Goal: Task Accomplishment & Management: Use online tool/utility

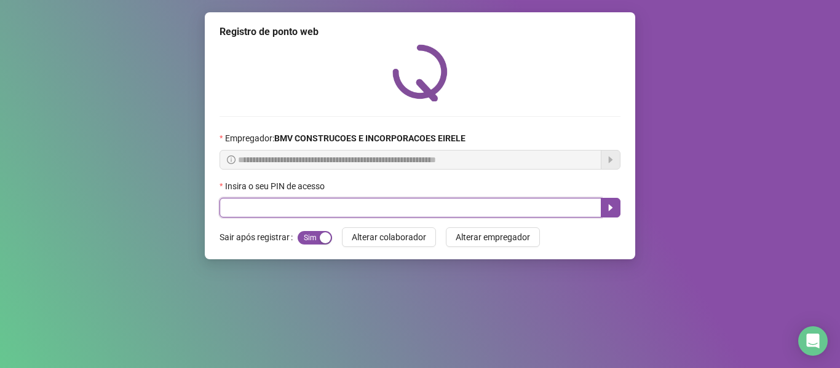
click at [295, 208] on input "text" at bounding box center [411, 208] width 382 height 20
type input "*****"
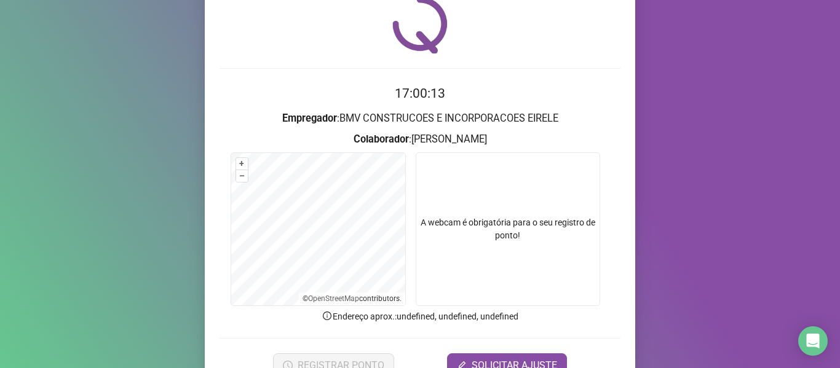
scroll to position [112, 0]
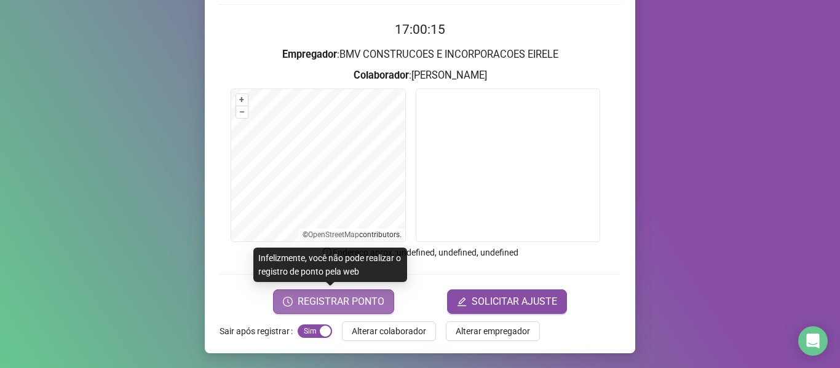
click at [357, 296] on span "REGISTRAR PONTO" at bounding box center [341, 302] width 87 height 15
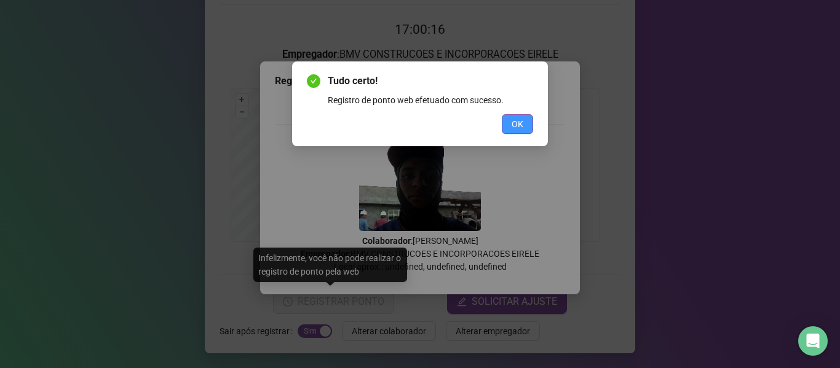
click at [502, 122] on button "OK" at bounding box center [517, 124] width 31 height 20
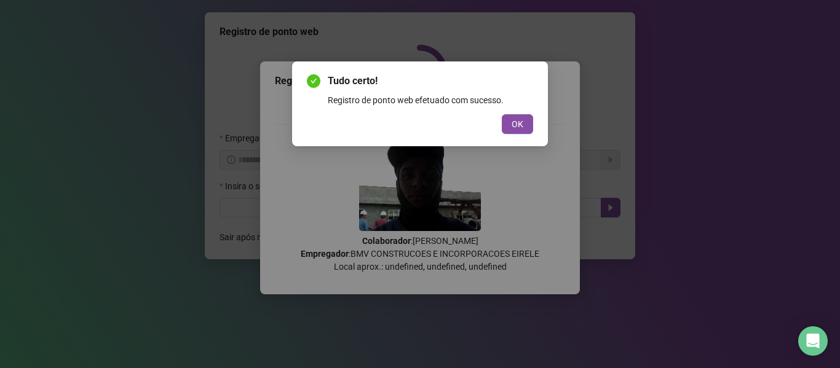
scroll to position [0, 0]
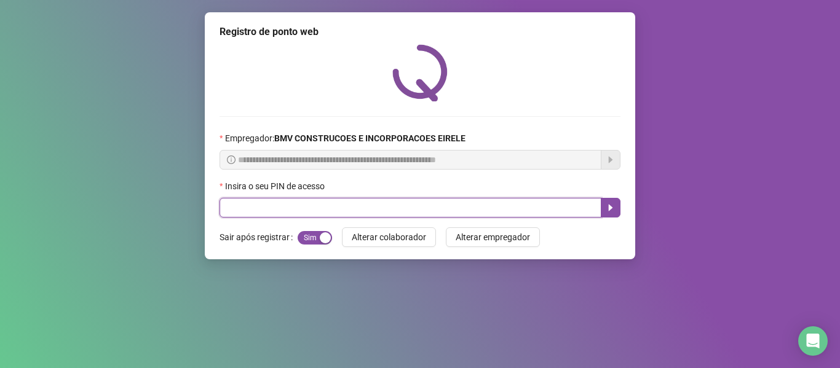
click at [523, 215] on input "text" at bounding box center [411, 208] width 382 height 20
type input "*****"
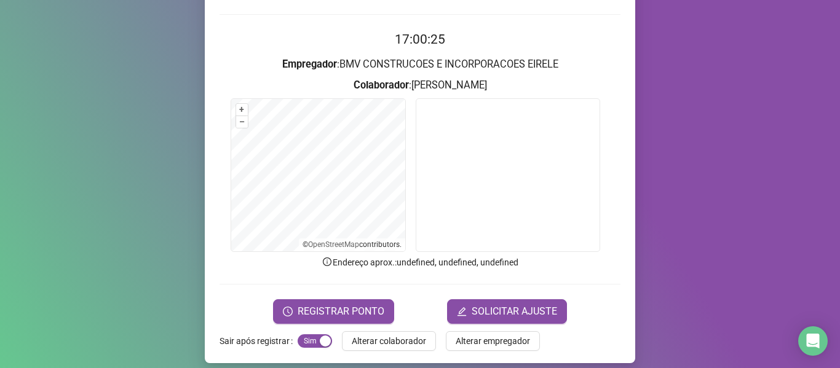
scroll to position [112, 0]
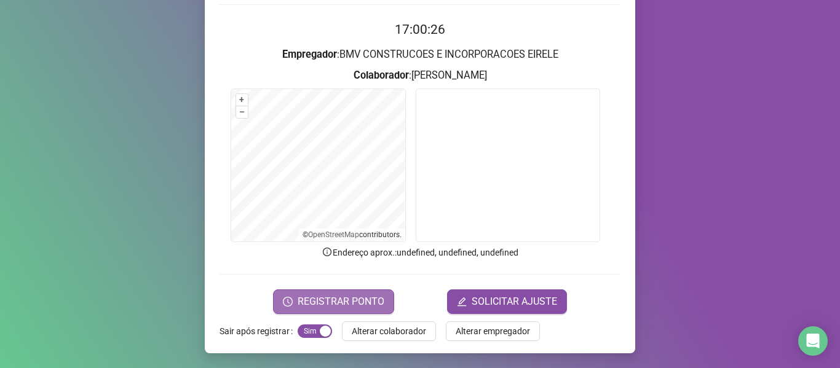
click at [354, 292] on button "REGISTRAR PONTO" at bounding box center [333, 302] width 121 height 25
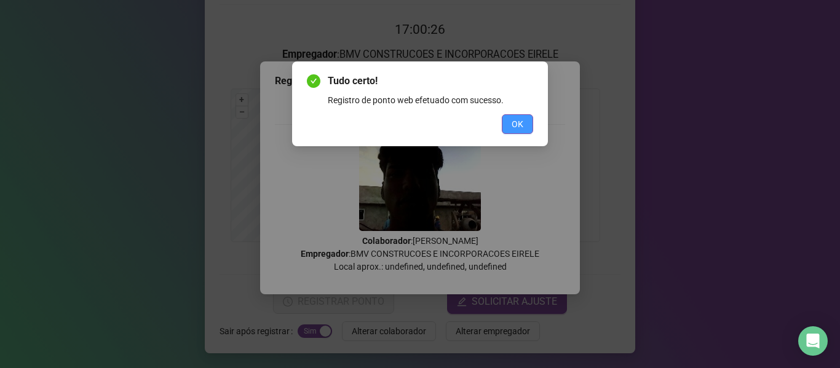
click at [512, 122] on span "OK" at bounding box center [518, 124] width 12 height 14
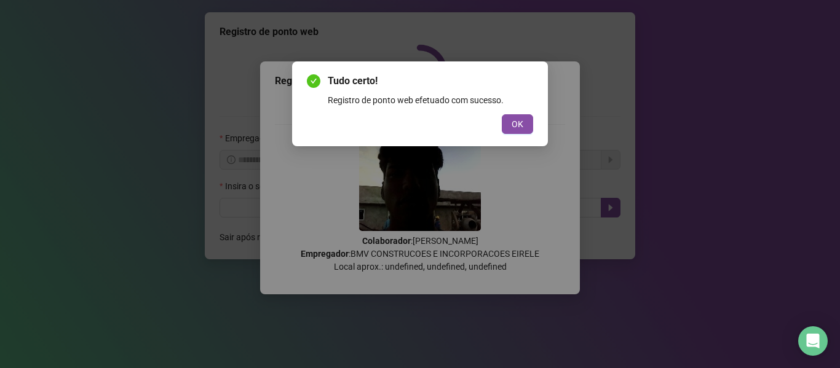
scroll to position [0, 0]
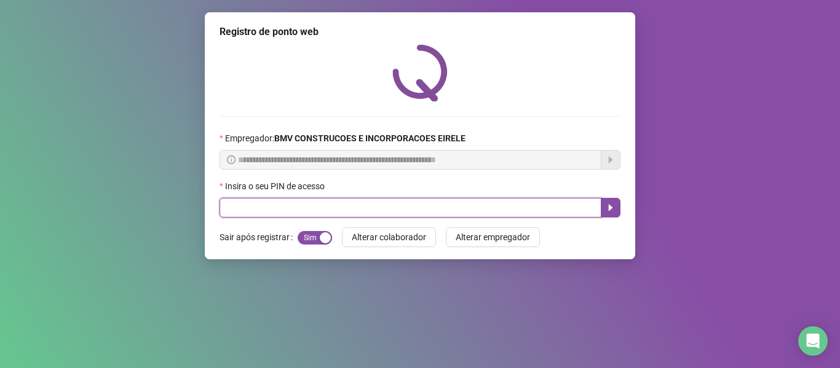
click at [554, 205] on input "text" at bounding box center [411, 208] width 382 height 20
type input "*****"
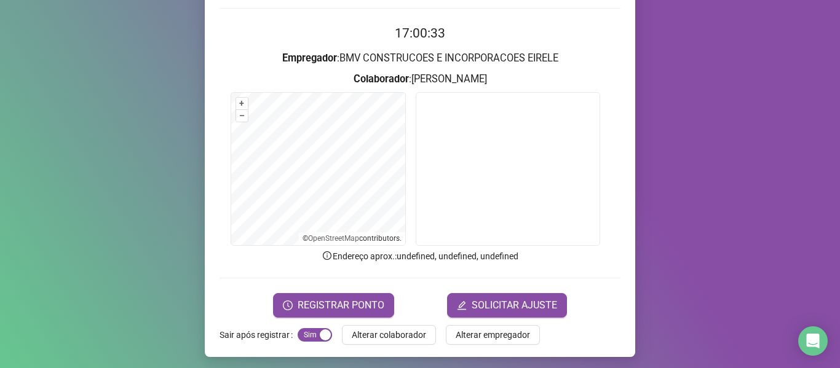
scroll to position [112, 0]
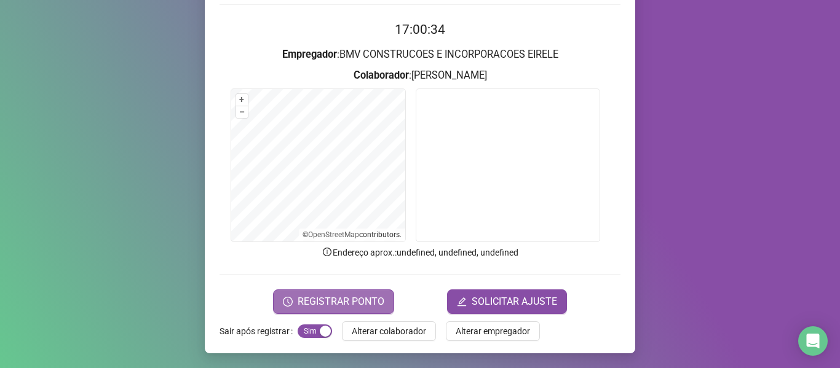
click at [333, 303] on span "REGISTRAR PONTO" at bounding box center [341, 302] width 87 height 15
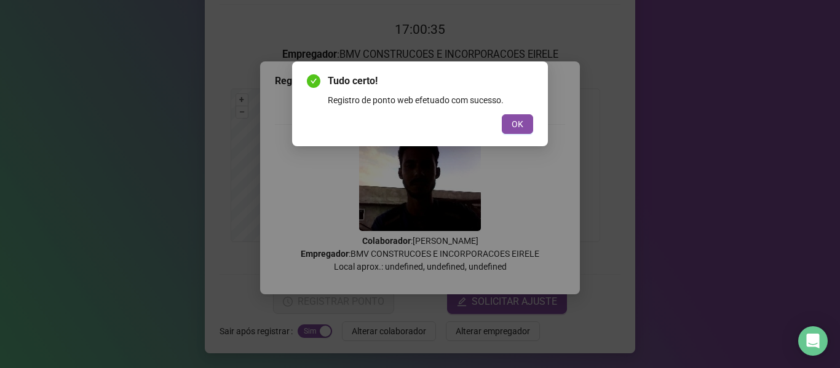
click at [518, 135] on div "Tudo certo! Registro de ponto web efetuado com sucesso. OK" at bounding box center [420, 104] width 256 height 85
click at [515, 124] on span "OK" at bounding box center [518, 124] width 12 height 14
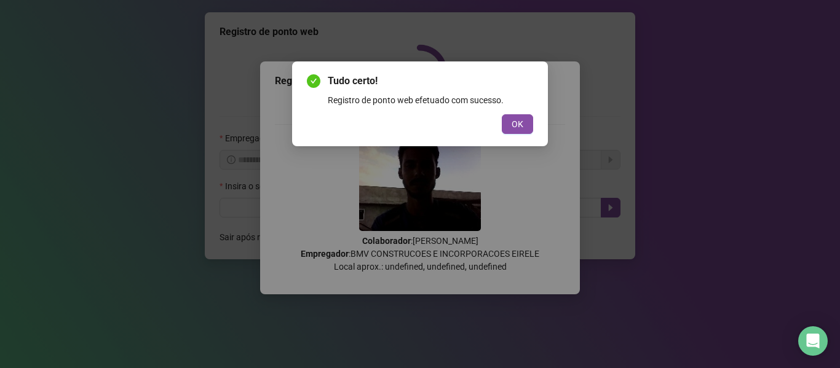
scroll to position [0, 0]
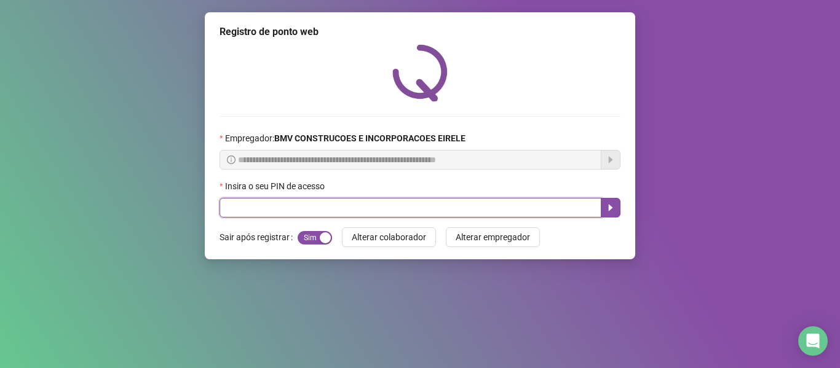
click at [518, 204] on input "text" at bounding box center [411, 208] width 382 height 20
type input "*****"
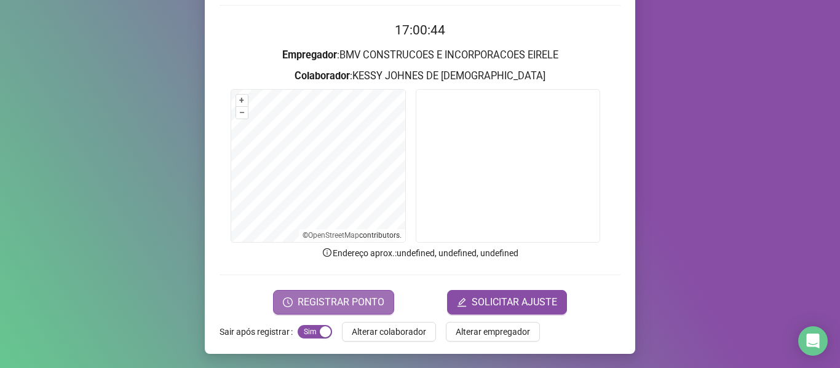
scroll to position [112, 0]
click at [298, 303] on span "REGISTRAR PONTO" at bounding box center [341, 302] width 87 height 15
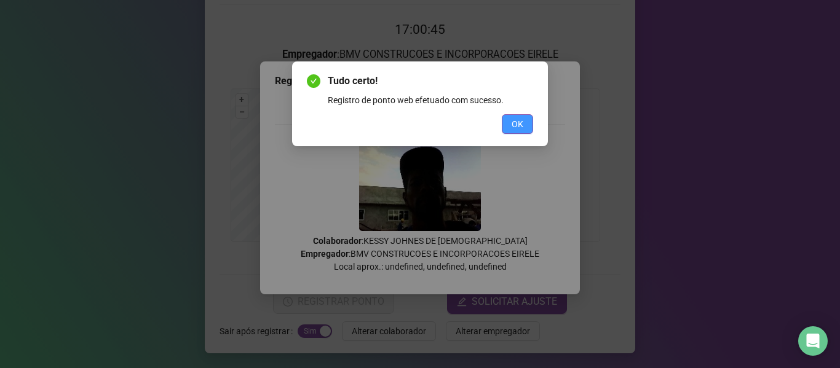
click at [513, 122] on span "OK" at bounding box center [518, 124] width 12 height 14
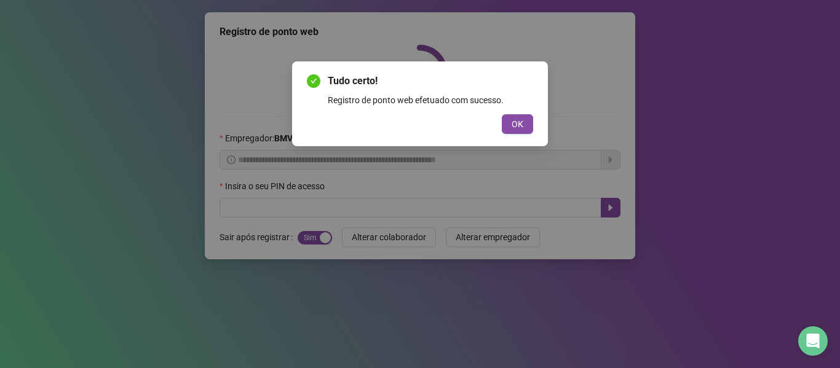
scroll to position [0, 0]
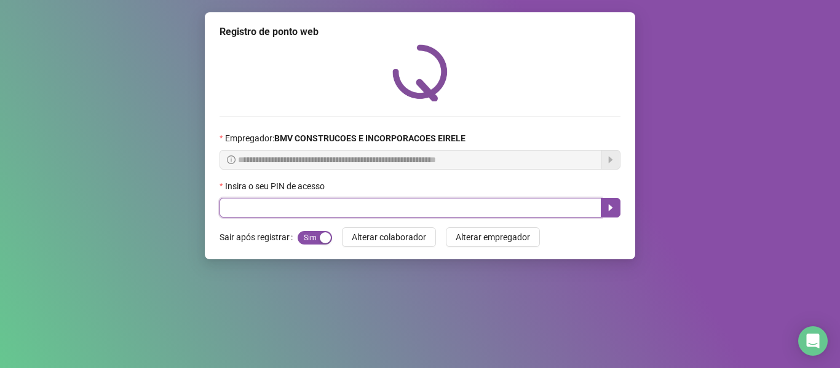
click at [527, 204] on input "text" at bounding box center [411, 208] width 382 height 20
type input "*****"
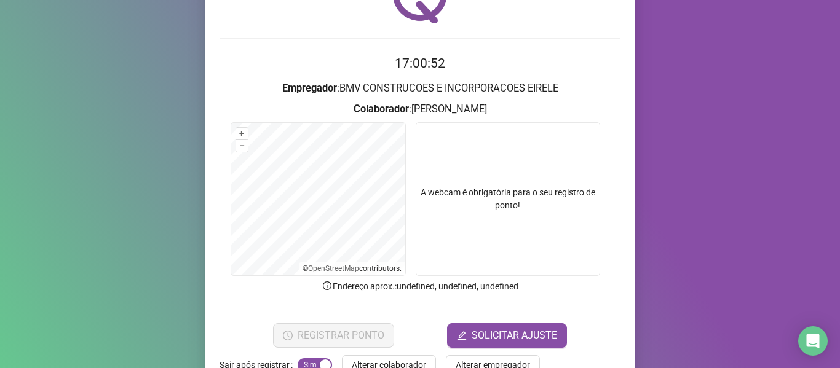
scroll to position [112, 0]
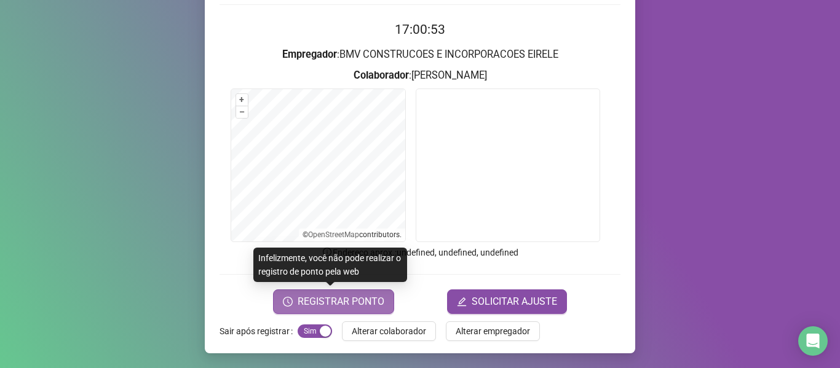
click at [358, 303] on span "REGISTRAR PONTO" at bounding box center [341, 302] width 87 height 15
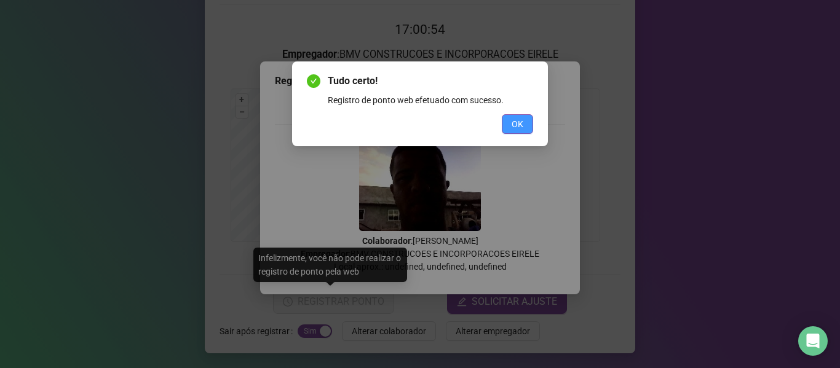
click at [530, 124] on button "OK" at bounding box center [517, 124] width 31 height 20
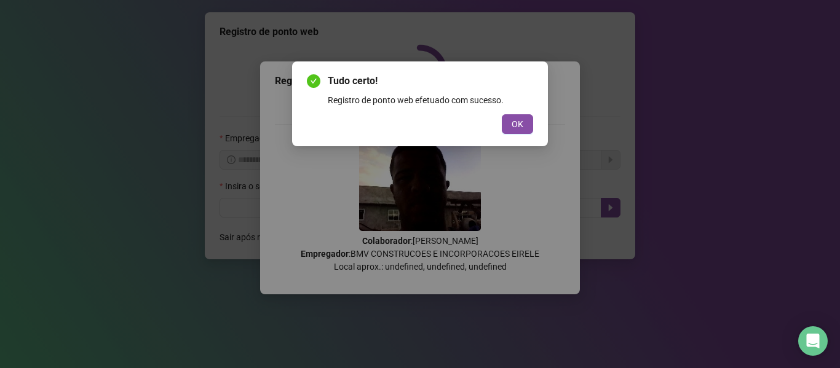
scroll to position [0, 0]
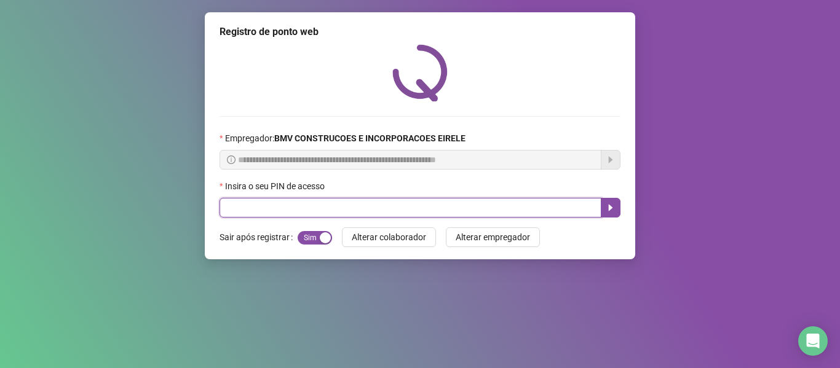
click at [534, 212] on input "text" at bounding box center [411, 208] width 382 height 20
type input "*****"
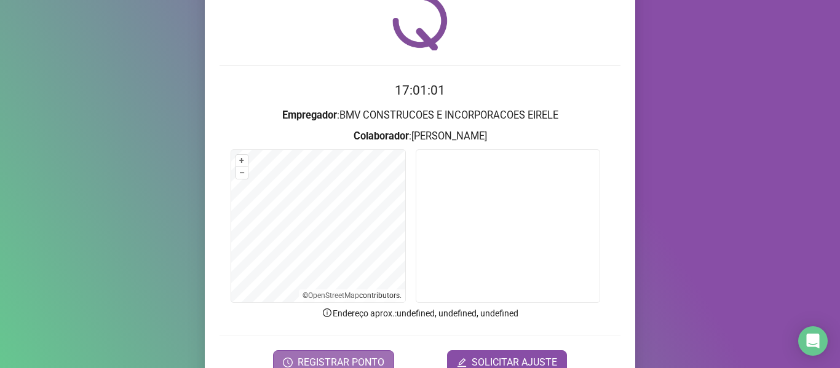
scroll to position [112, 0]
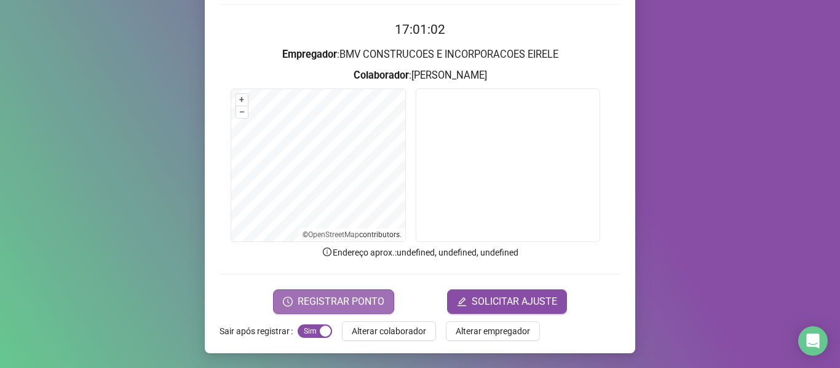
click at [336, 293] on button "REGISTRAR PONTO" at bounding box center [333, 302] width 121 height 25
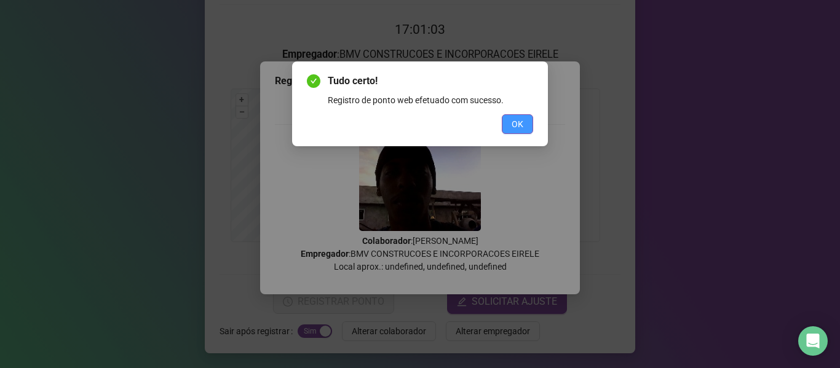
click at [512, 121] on span "OK" at bounding box center [518, 124] width 12 height 14
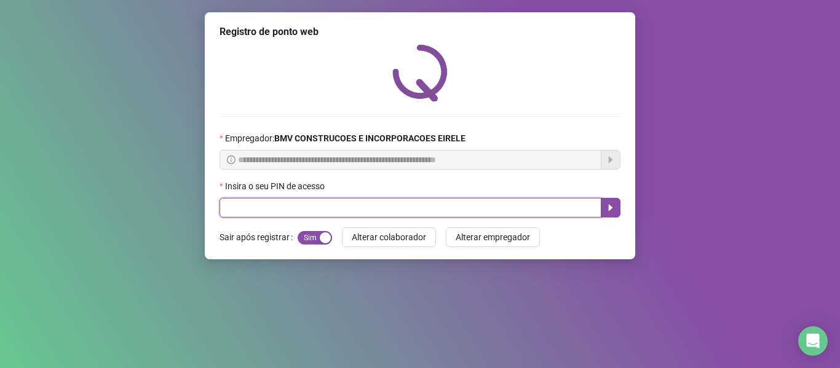
click at [519, 205] on input "text" at bounding box center [411, 208] width 382 height 20
type input "*****"
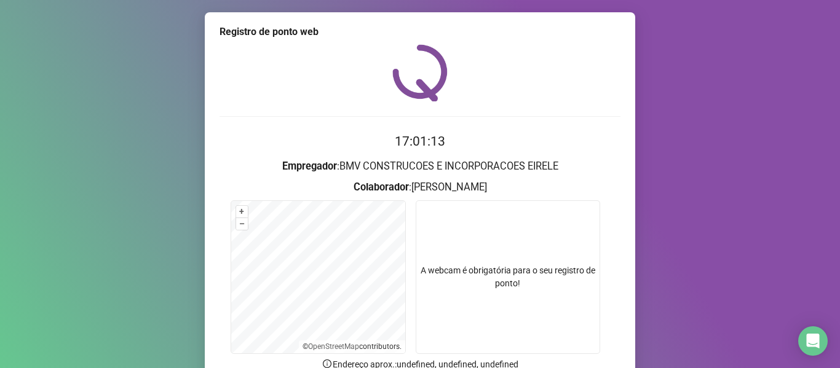
scroll to position [112, 0]
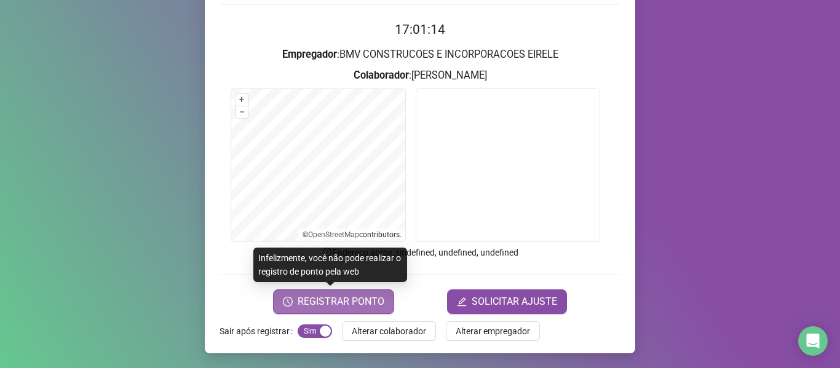
click at [368, 295] on span "REGISTRAR PONTO" at bounding box center [341, 302] width 87 height 15
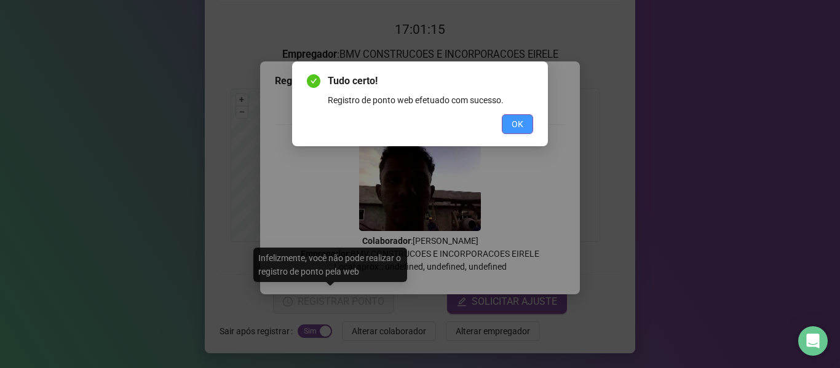
click at [512, 123] on span "OK" at bounding box center [518, 124] width 12 height 14
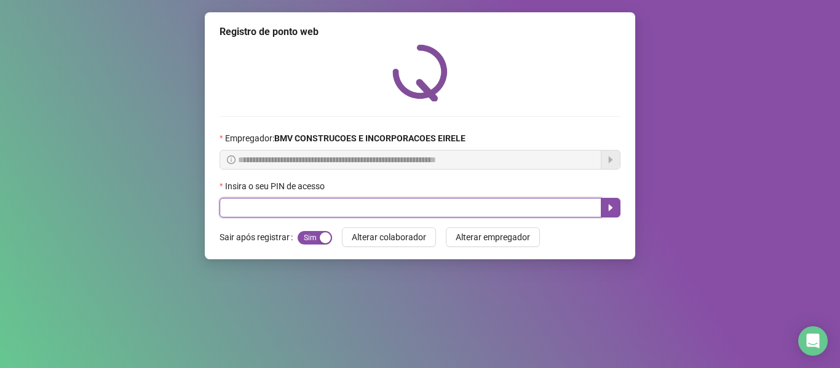
click at [536, 205] on input "text" at bounding box center [411, 208] width 382 height 20
type input "*****"
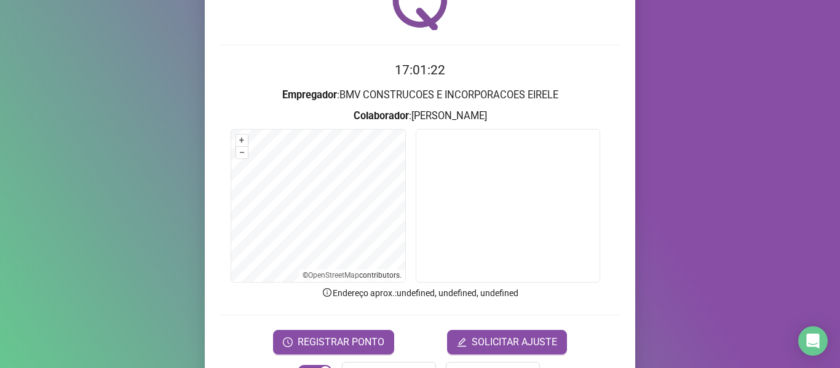
scroll to position [112, 0]
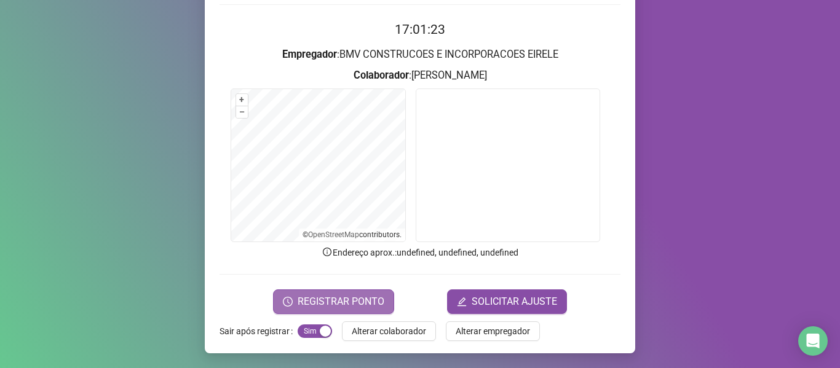
click at [333, 306] on span "REGISTRAR PONTO" at bounding box center [341, 302] width 87 height 15
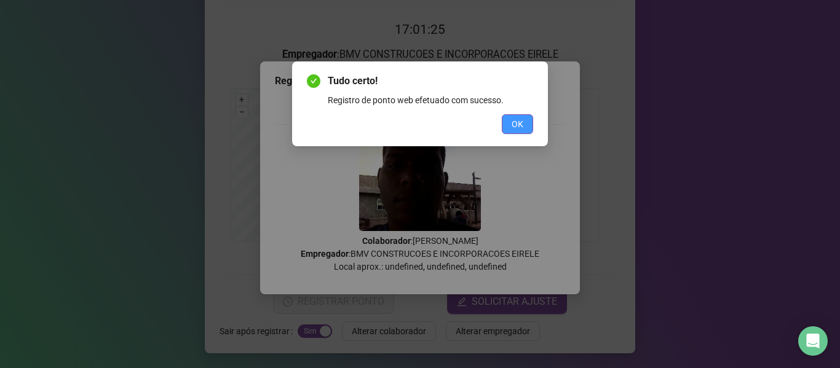
click at [513, 119] on span "OK" at bounding box center [518, 124] width 12 height 14
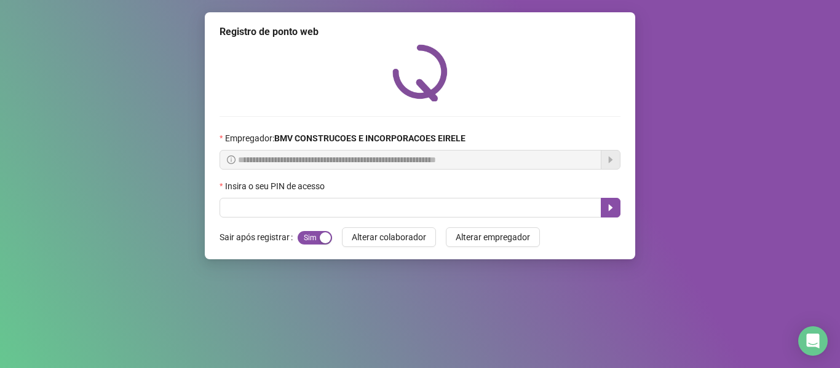
scroll to position [0, 0]
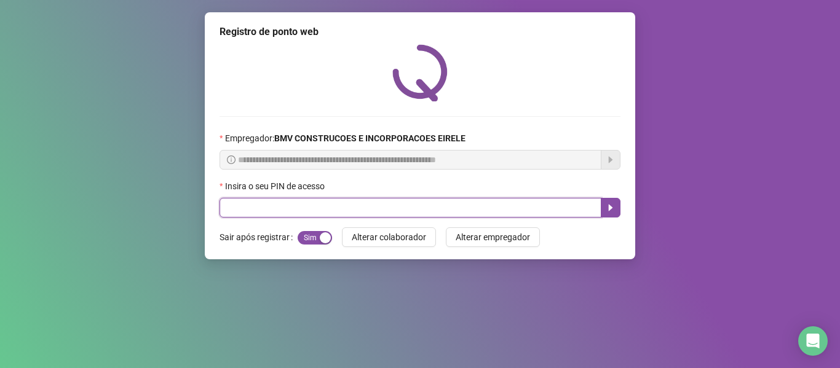
click at [548, 212] on input "text" at bounding box center [411, 208] width 382 height 20
type input "*****"
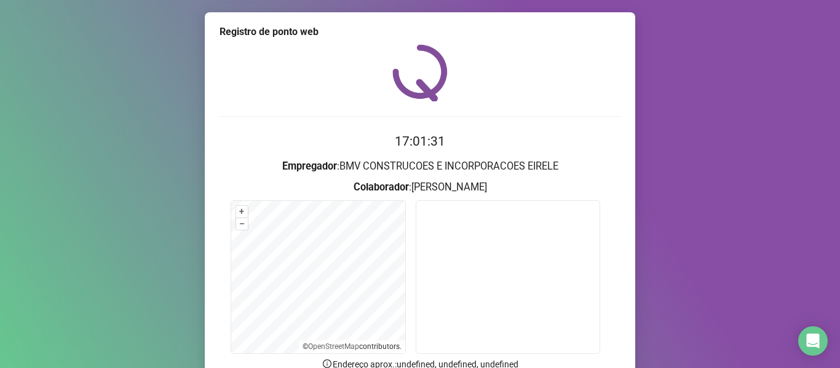
scroll to position [112, 0]
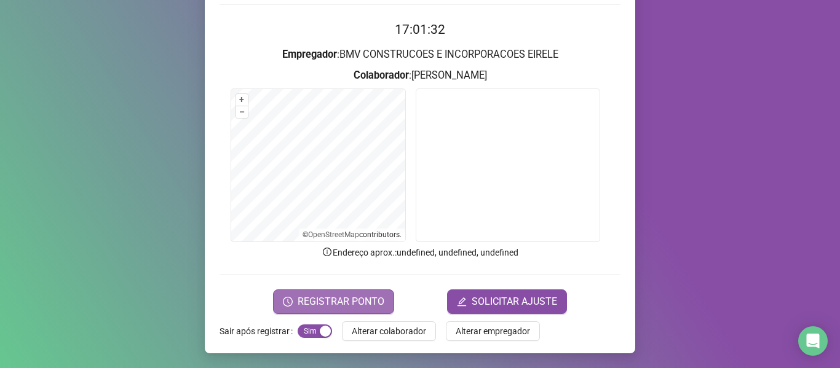
click at [372, 299] on span "REGISTRAR PONTO" at bounding box center [341, 302] width 87 height 15
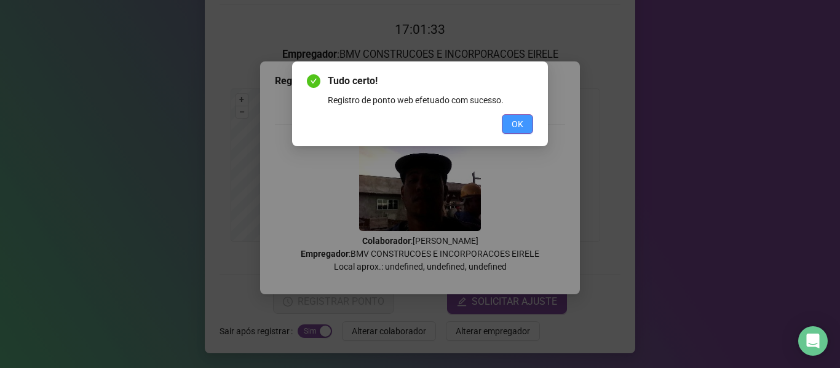
click at [525, 127] on button "OK" at bounding box center [517, 124] width 31 height 20
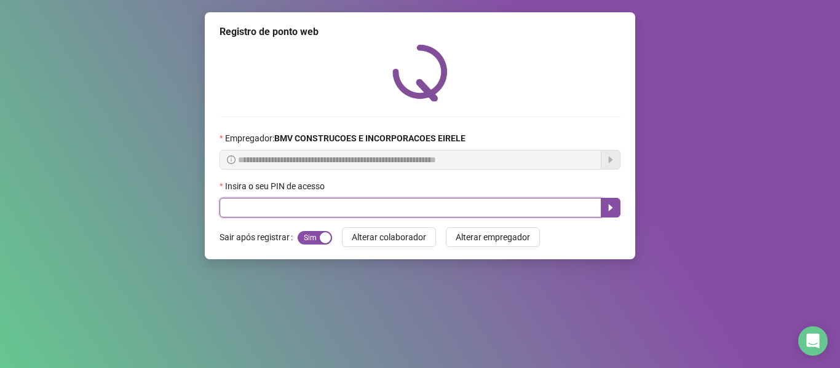
click at [506, 209] on input "text" at bounding box center [411, 208] width 382 height 20
type input "*****"
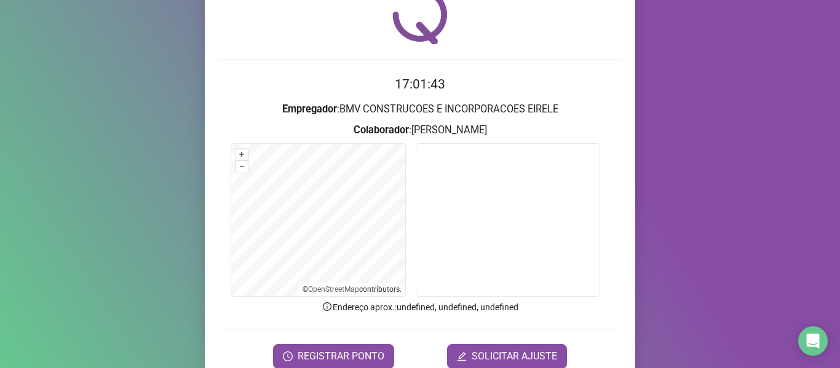
scroll to position [112, 0]
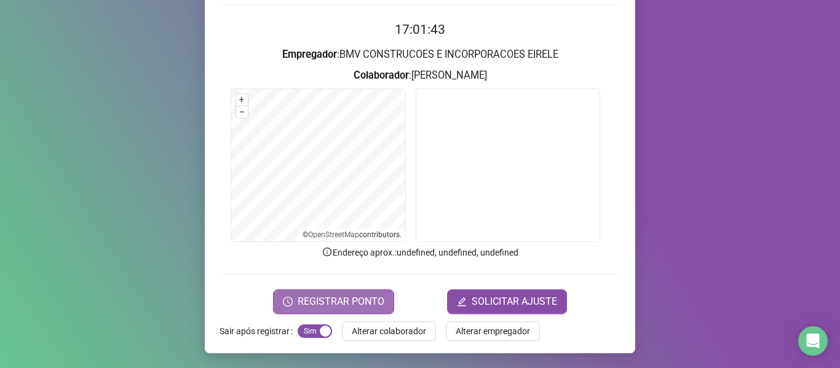
click at [344, 290] on button "REGISTRAR PONTO" at bounding box center [333, 302] width 121 height 25
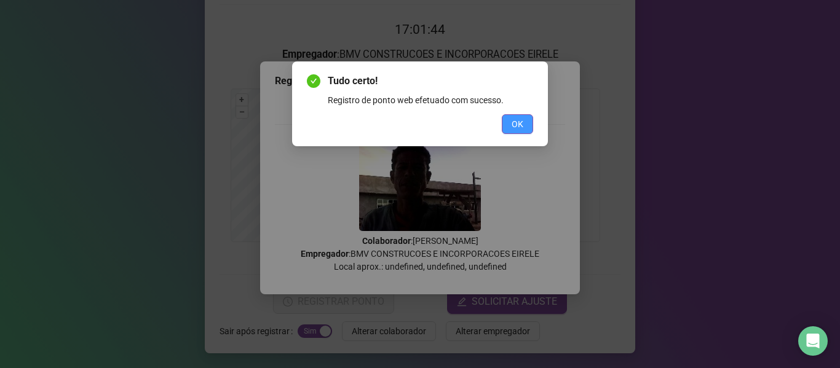
click at [523, 127] on button "OK" at bounding box center [517, 124] width 31 height 20
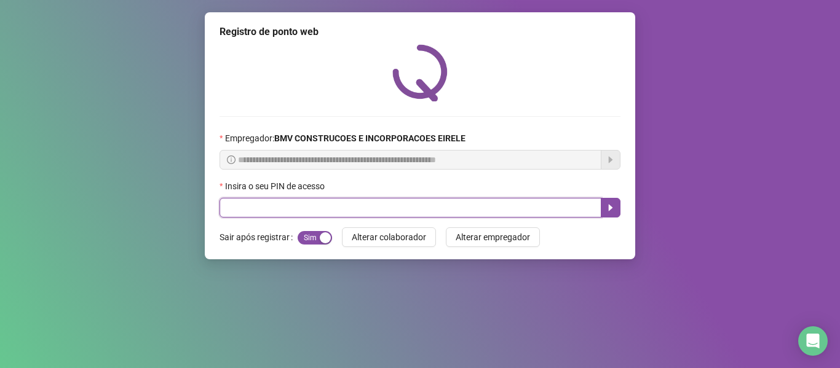
click at [546, 212] on input "text" at bounding box center [411, 208] width 382 height 20
type input "*****"
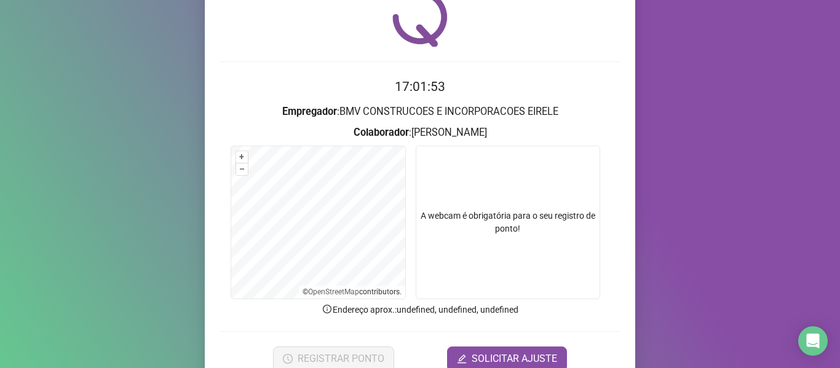
scroll to position [112, 0]
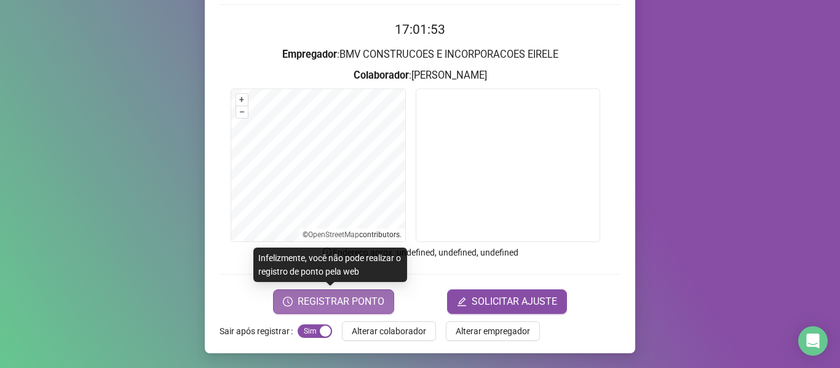
click at [351, 309] on span "REGISTRAR PONTO" at bounding box center [341, 302] width 87 height 15
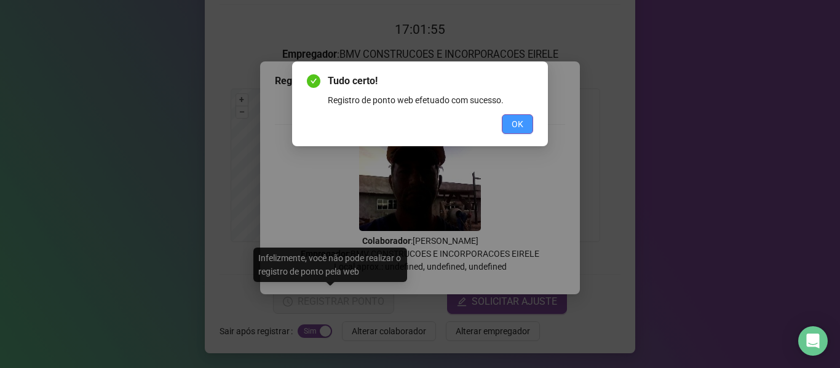
click at [515, 122] on span "OK" at bounding box center [518, 124] width 12 height 14
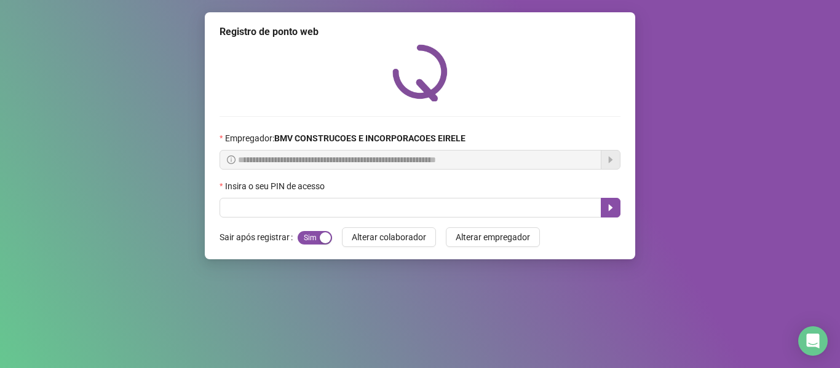
scroll to position [0, 0]
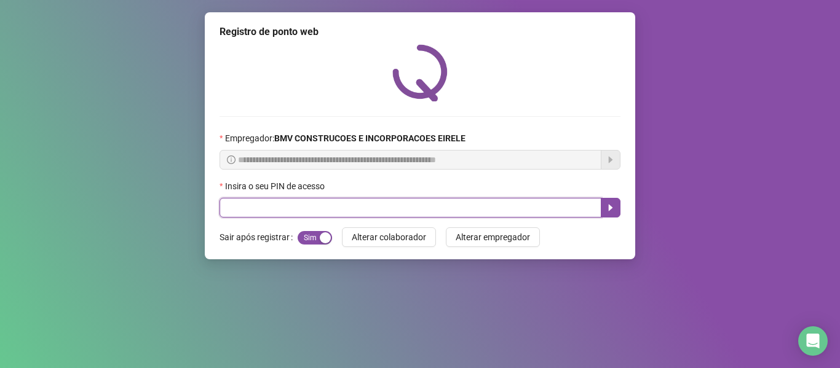
click at [551, 207] on input "text" at bounding box center [411, 208] width 382 height 20
type input "*****"
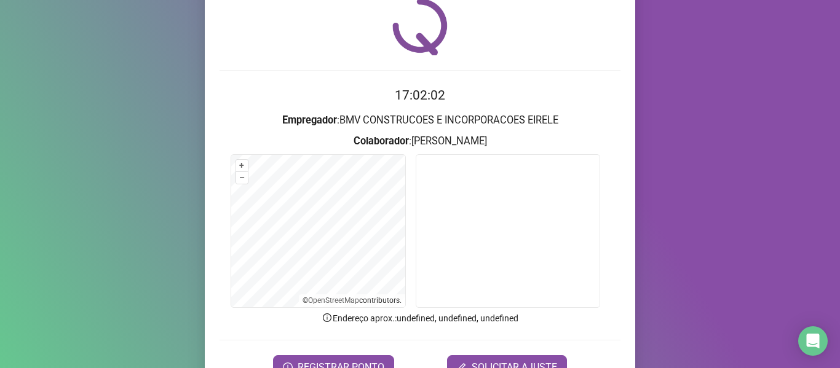
scroll to position [50, 0]
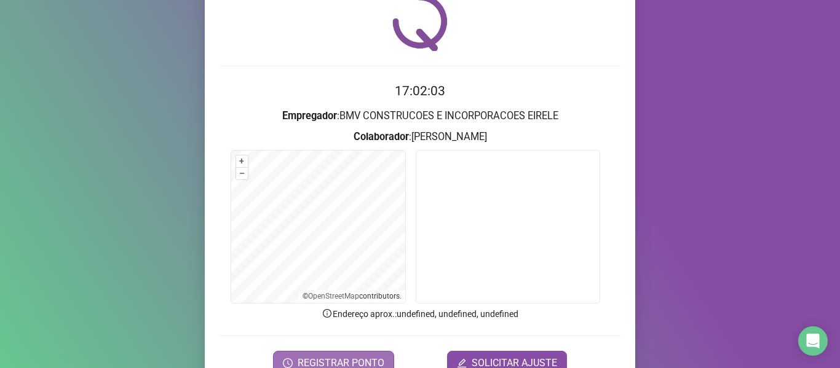
click at [313, 358] on span "REGISTRAR PONTO" at bounding box center [341, 363] width 87 height 15
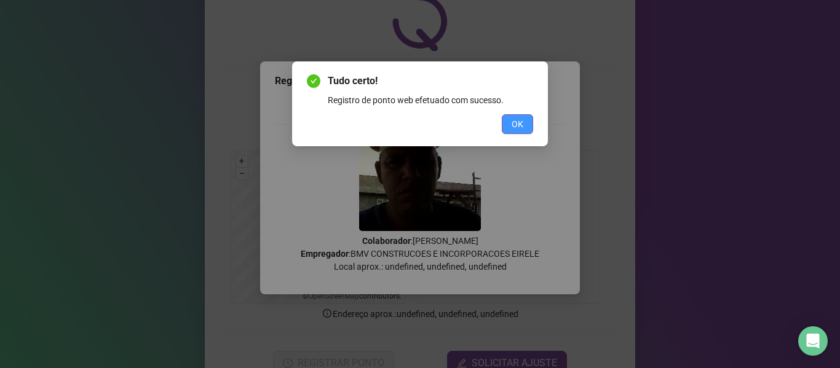
click at [517, 121] on span "OK" at bounding box center [518, 124] width 12 height 14
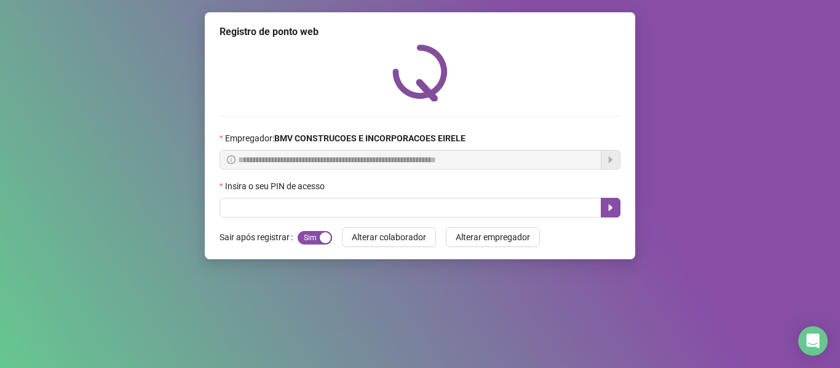
scroll to position [0, 0]
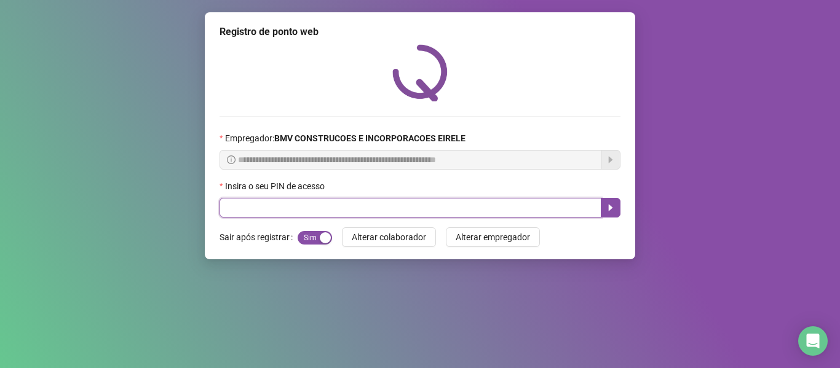
click at [559, 215] on input "text" at bounding box center [411, 208] width 382 height 20
type input "*****"
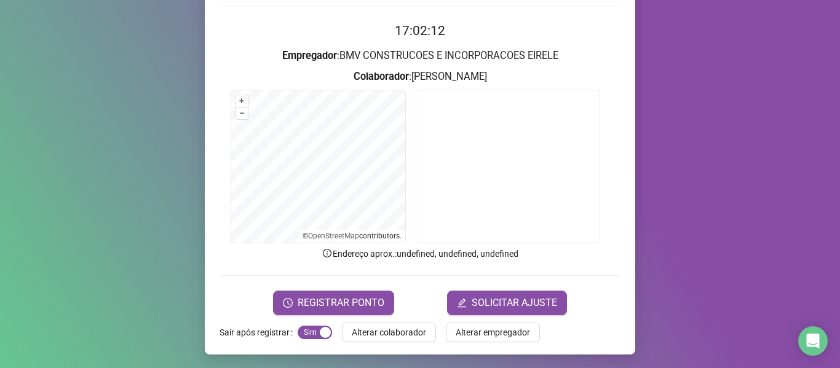
scroll to position [112, 0]
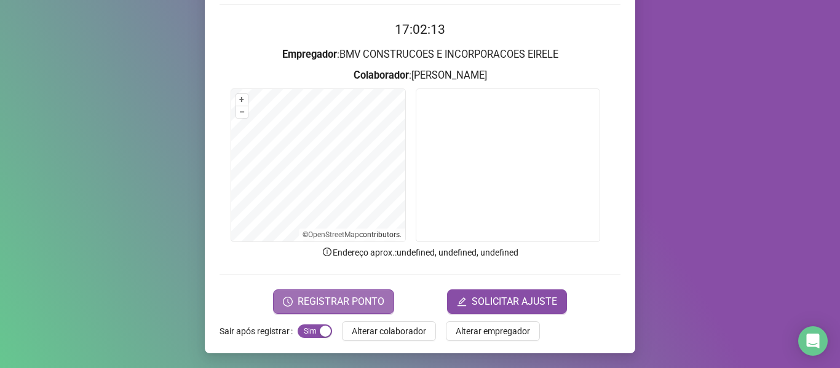
click at [337, 303] on span "REGISTRAR PONTO" at bounding box center [341, 302] width 87 height 15
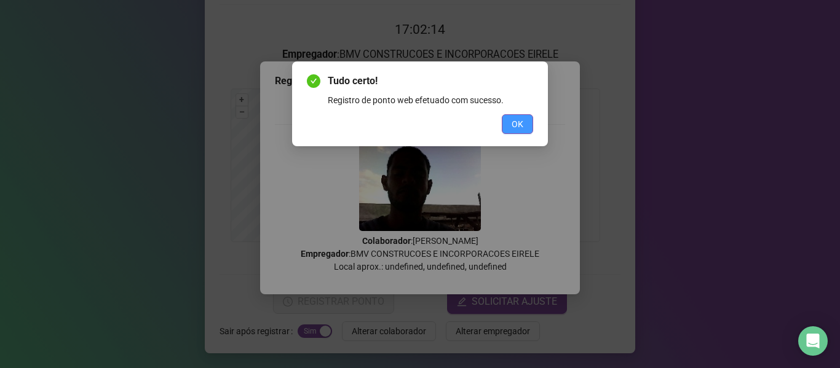
click at [523, 117] on button "OK" at bounding box center [517, 124] width 31 height 20
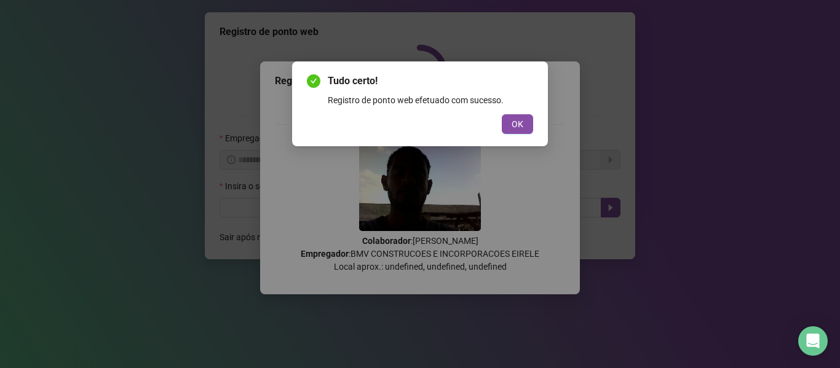
scroll to position [0, 0]
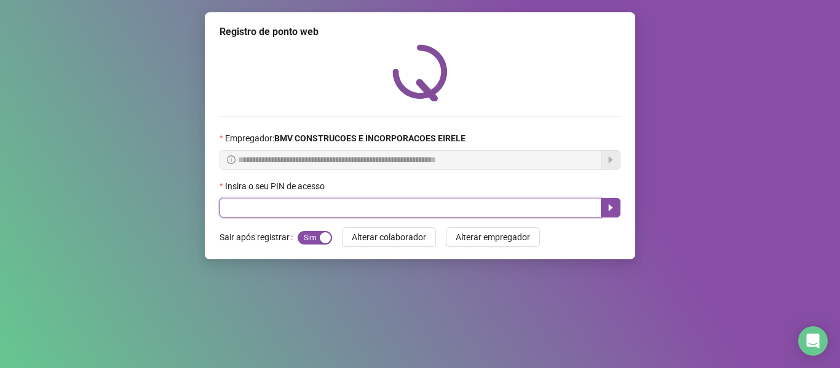
click at [519, 201] on input "text" at bounding box center [411, 208] width 382 height 20
type input "*****"
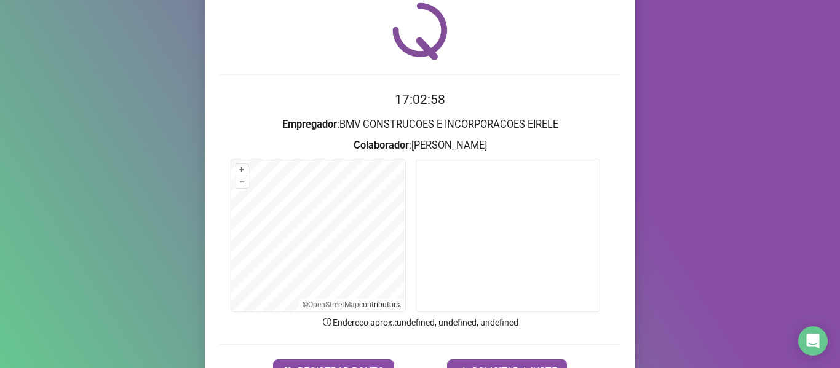
scroll to position [112, 0]
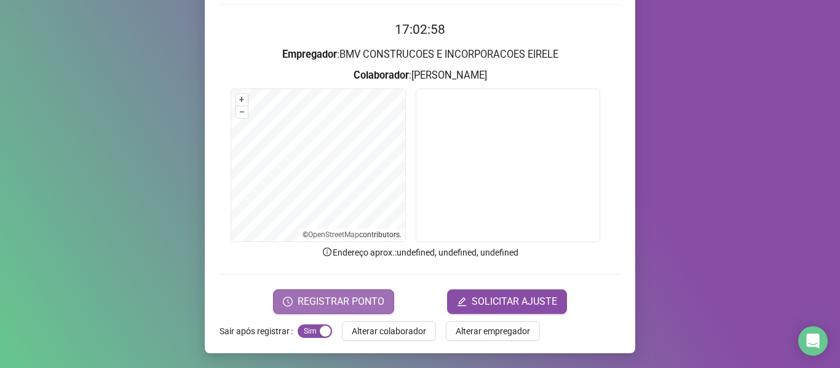
click at [331, 296] on span "REGISTRAR PONTO" at bounding box center [341, 302] width 87 height 15
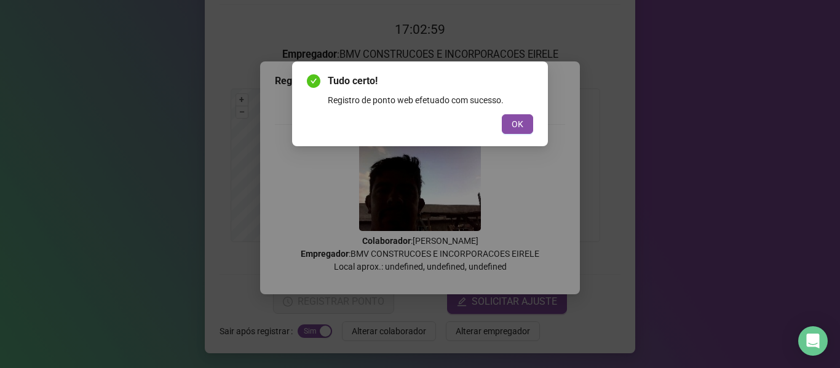
click at [517, 111] on div "Tudo certo! Registro de ponto web efetuado com sucesso. OK" at bounding box center [420, 104] width 226 height 60
click at [517, 115] on button "OK" at bounding box center [517, 124] width 31 height 20
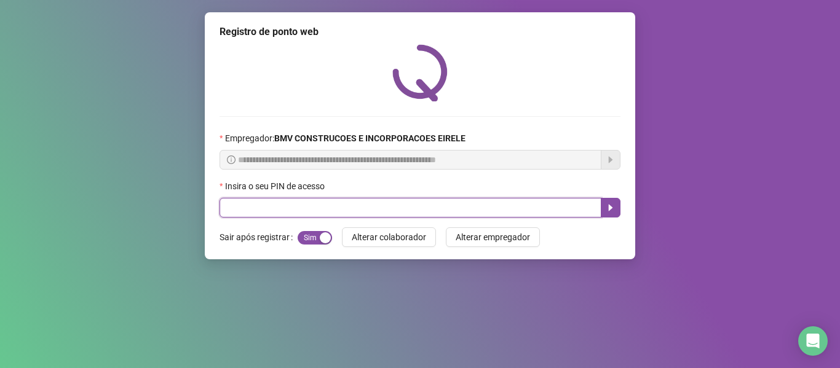
click at [525, 205] on input "text" at bounding box center [411, 208] width 382 height 20
type input "*****"
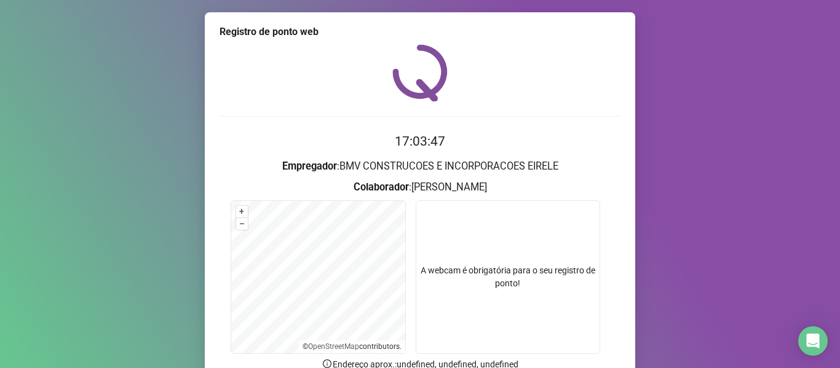
scroll to position [112, 0]
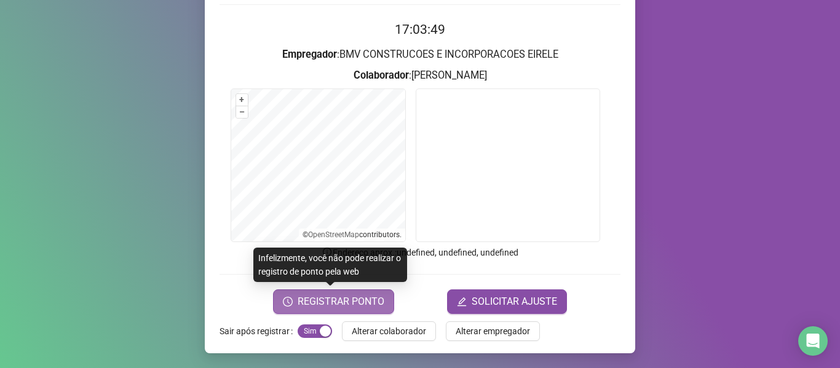
click at [336, 303] on span "REGISTRAR PONTO" at bounding box center [341, 302] width 87 height 15
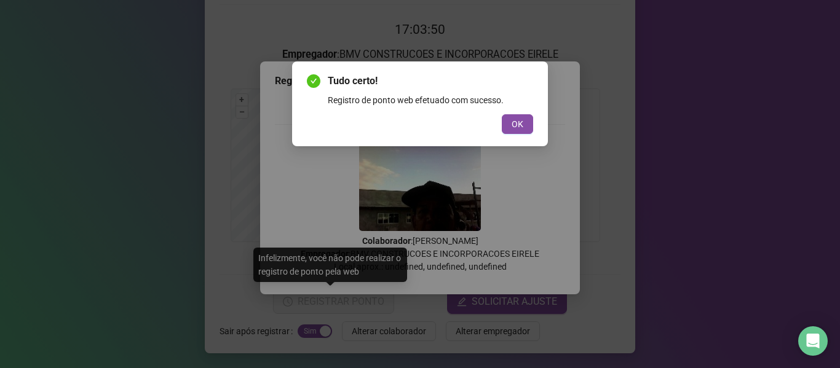
click at [523, 111] on div "Tudo certo! Registro de ponto web efetuado com sucesso. OK" at bounding box center [420, 104] width 226 height 60
click at [517, 125] on span "OK" at bounding box center [518, 124] width 12 height 14
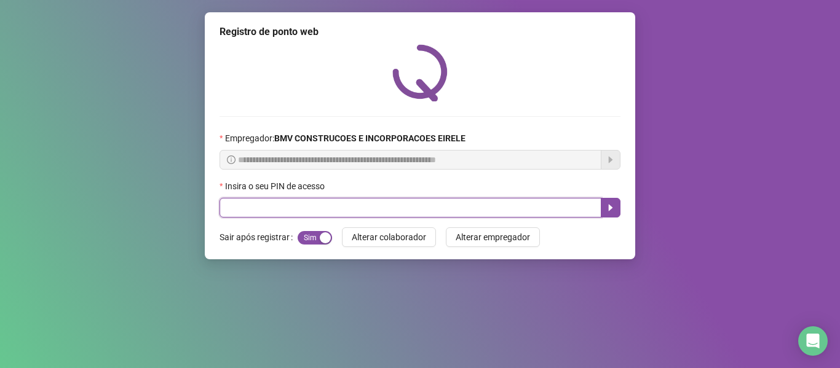
click at [514, 207] on input "text" at bounding box center [411, 208] width 382 height 20
type input "*****"
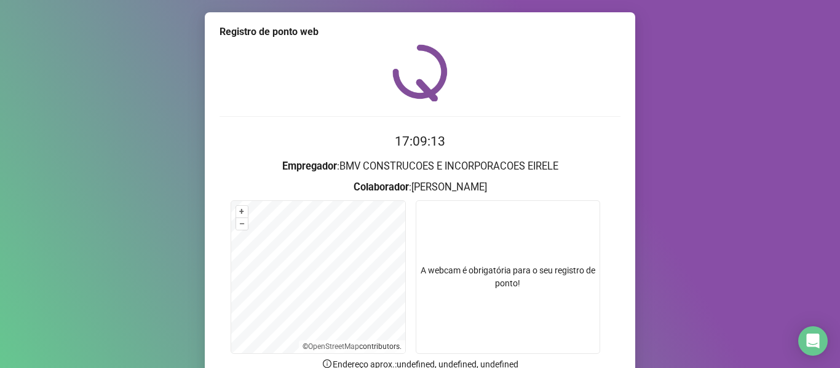
scroll to position [112, 0]
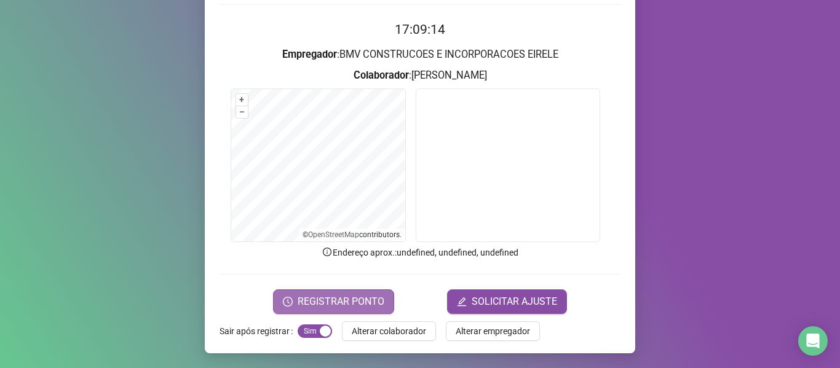
click at [348, 303] on span "REGISTRAR PONTO" at bounding box center [341, 302] width 87 height 15
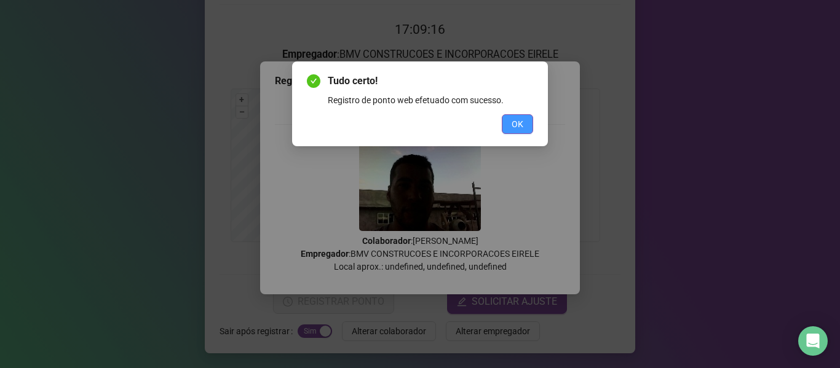
click at [514, 127] on span "OK" at bounding box center [518, 124] width 12 height 14
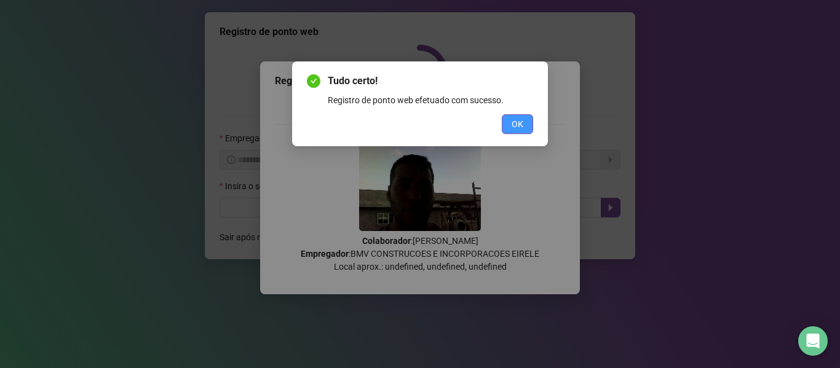
scroll to position [0, 0]
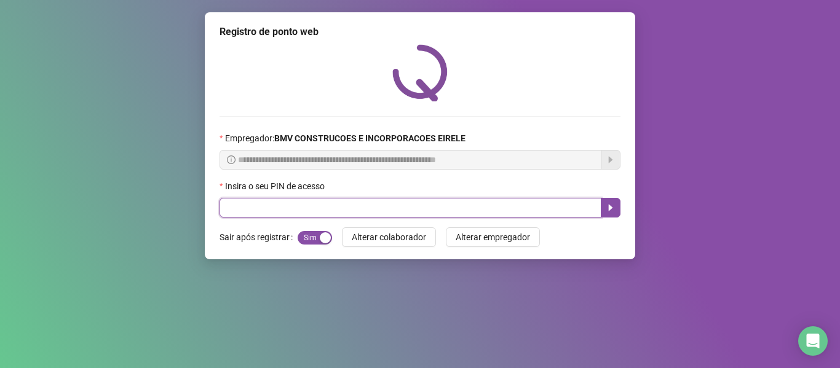
click at [517, 212] on input "text" at bounding box center [411, 208] width 382 height 20
